Goal: Transaction & Acquisition: Download file/media

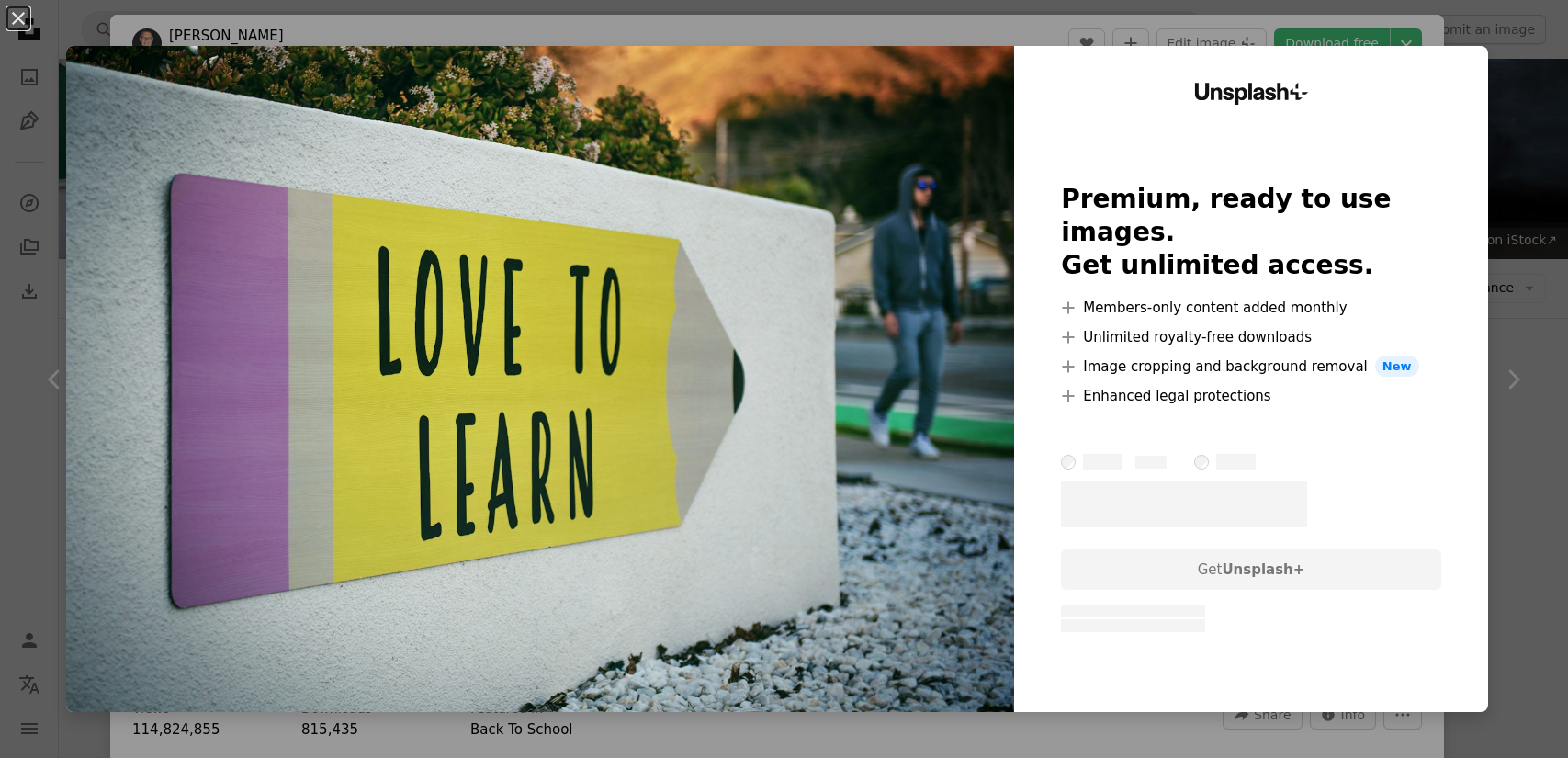
scroll to position [681, 0]
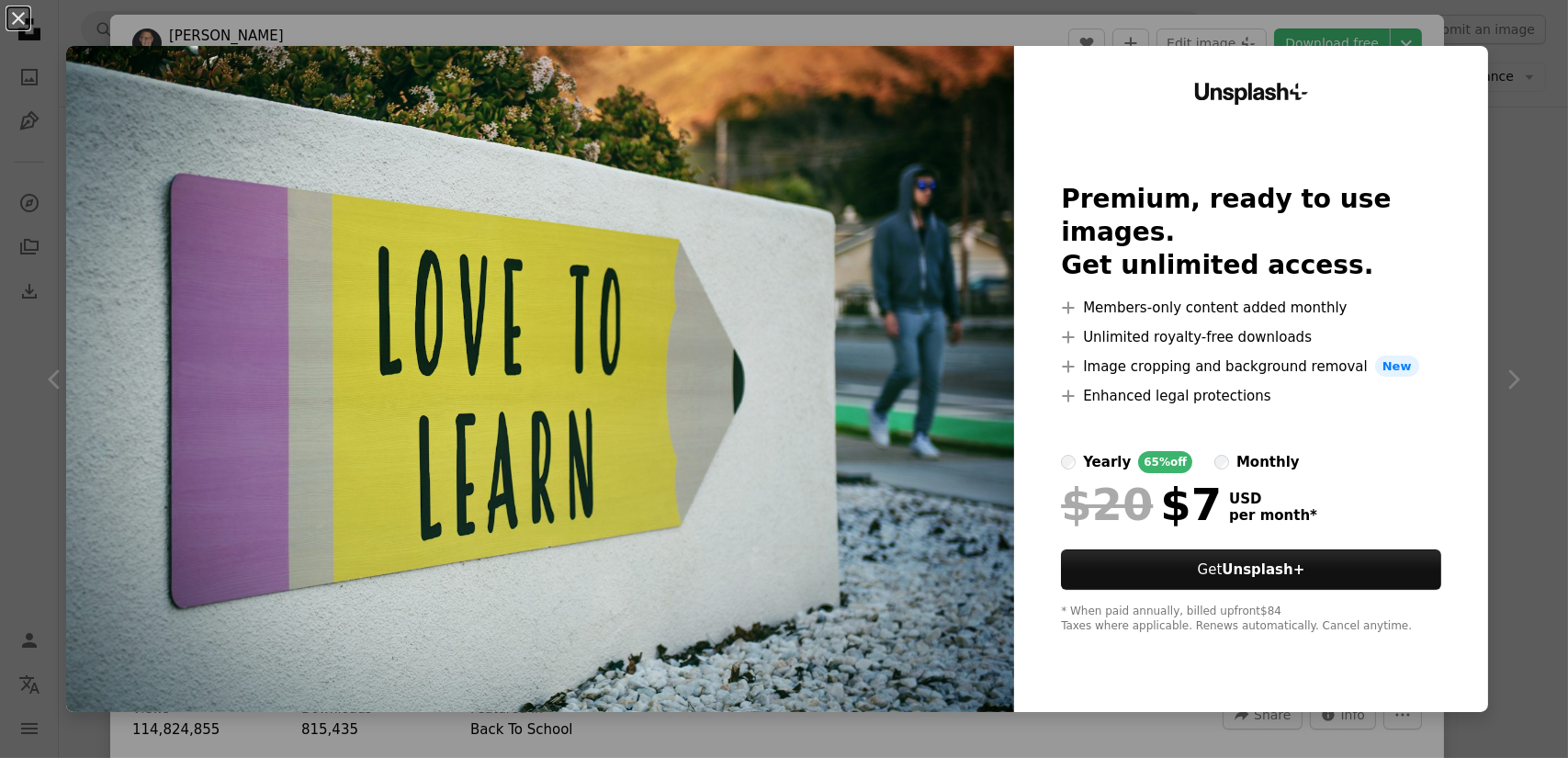
click at [490, 73] on img at bounding box center [540, 379] width 948 height 666
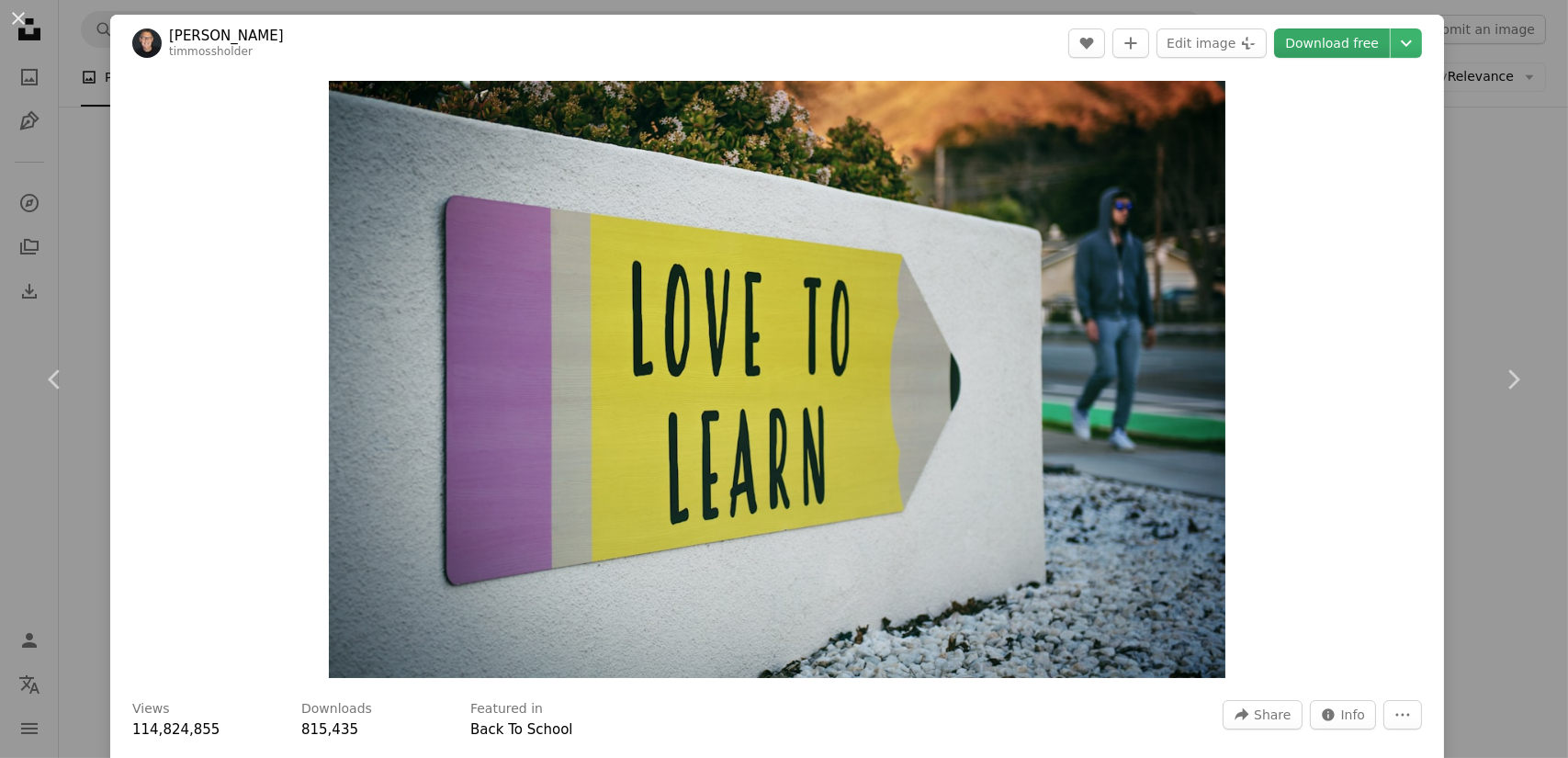
click at [1338, 47] on link "Download free" at bounding box center [1332, 43] width 115 height 30
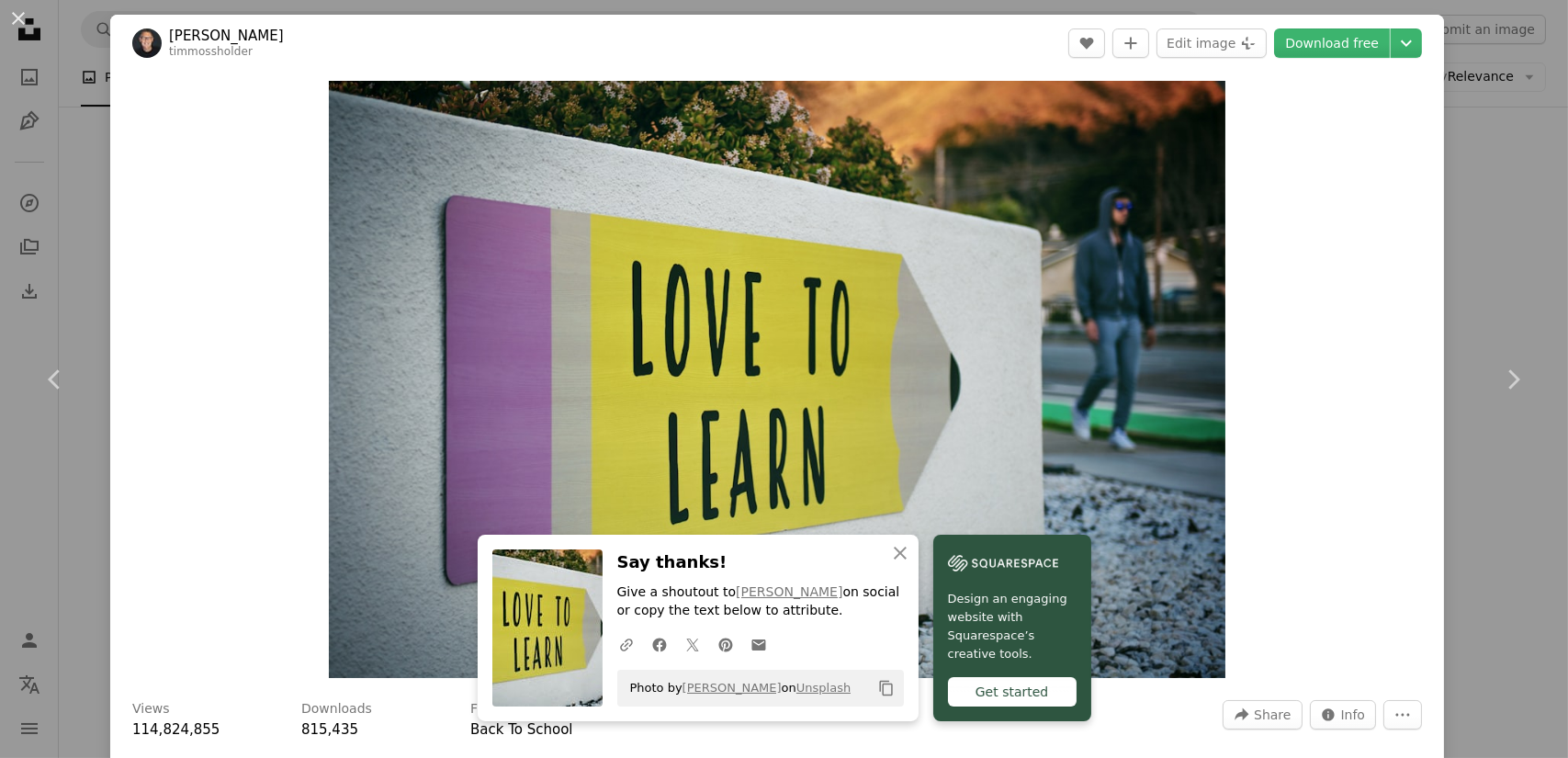
click at [763, 692] on span "Photo by [PERSON_NAME] on Unsplash" at bounding box center [736, 688] width 231 height 30
click at [882, 692] on icon "Copy content" at bounding box center [887, 688] width 17 height 17
